Goal: Check status: Check status

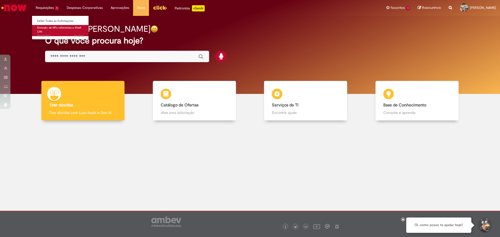
click at [52, 33] on link "Emissão de NFs referentes a Shelf Life 6h atrás 6 horas atrás R13451867" at bounding box center [60, 30] width 57 height 11
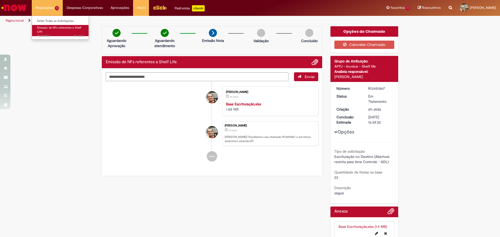
click at [54, 34] on link "Emissão de NFs referentes a Shelf Life 6h atrás 6 horas atrás R13451867" at bounding box center [60, 30] width 57 height 11
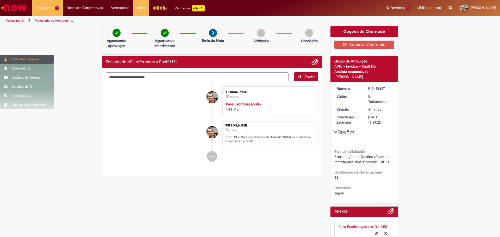
click at [26, 60] on div "Visão Solucionador" at bounding box center [27, 59] width 54 height 9
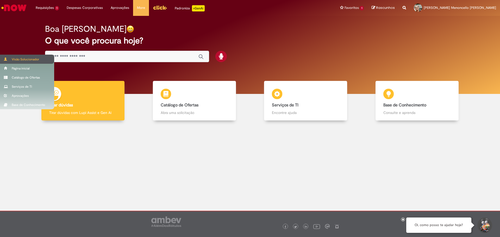
click at [28, 59] on div "Visão Solucionador" at bounding box center [27, 59] width 54 height 9
